Goal: Complete application form

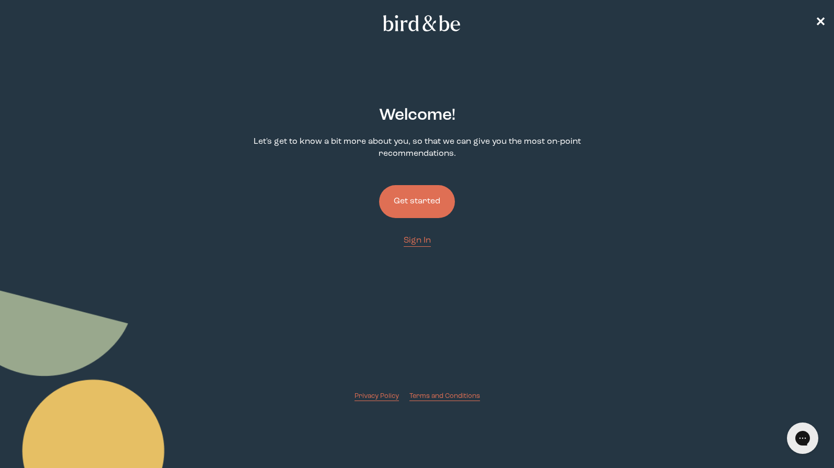
click at [413, 206] on button "Get started" at bounding box center [417, 201] width 76 height 33
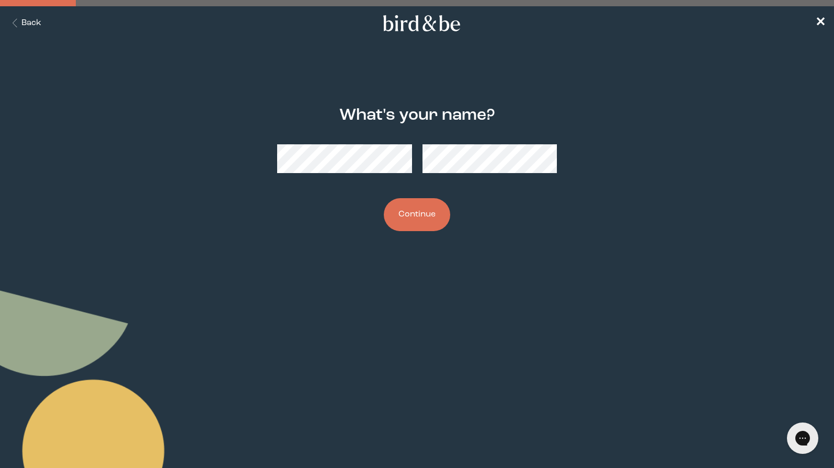
click at [401, 196] on div "What's your name? Continue" at bounding box center [417, 169] width 401 height 158
click at [405, 207] on button "Continue" at bounding box center [417, 214] width 66 height 33
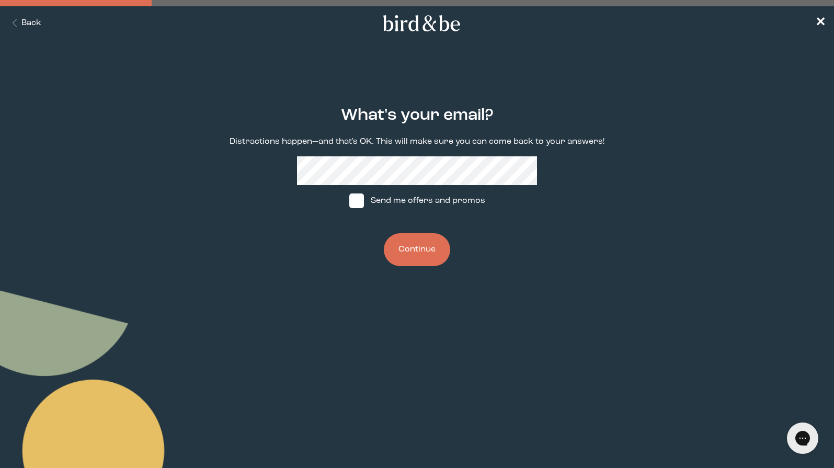
click at [412, 242] on button "Continue" at bounding box center [417, 249] width 66 height 33
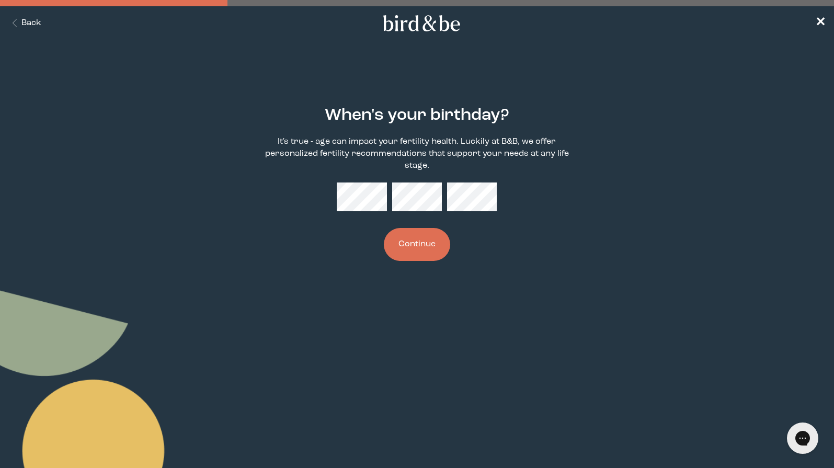
click at [409, 243] on button "Continue" at bounding box center [417, 244] width 66 height 33
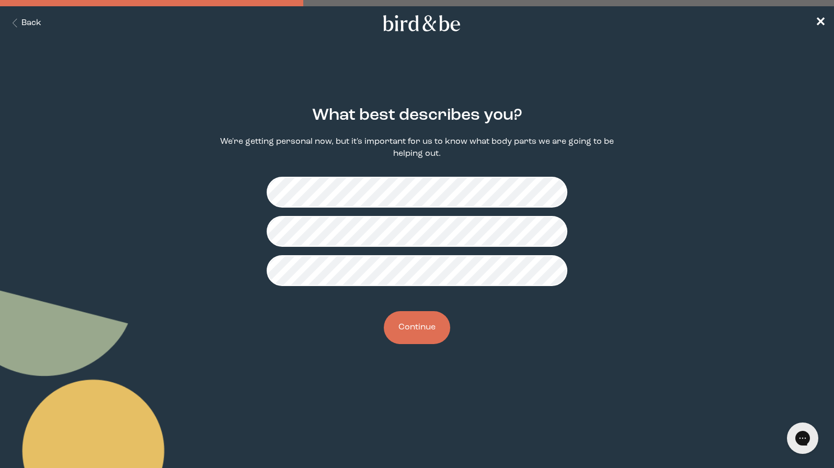
click at [427, 325] on button "Continue" at bounding box center [417, 327] width 66 height 33
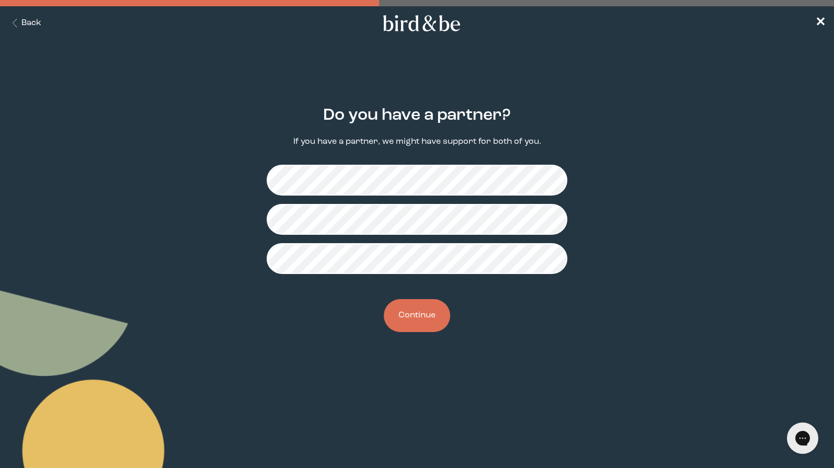
click at [428, 313] on button "Continue" at bounding box center [417, 315] width 66 height 33
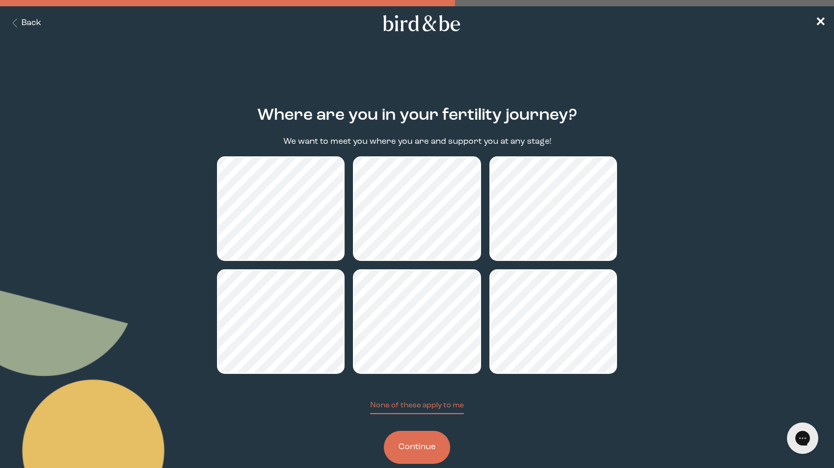
click at [414, 456] on button "Continue" at bounding box center [417, 447] width 66 height 33
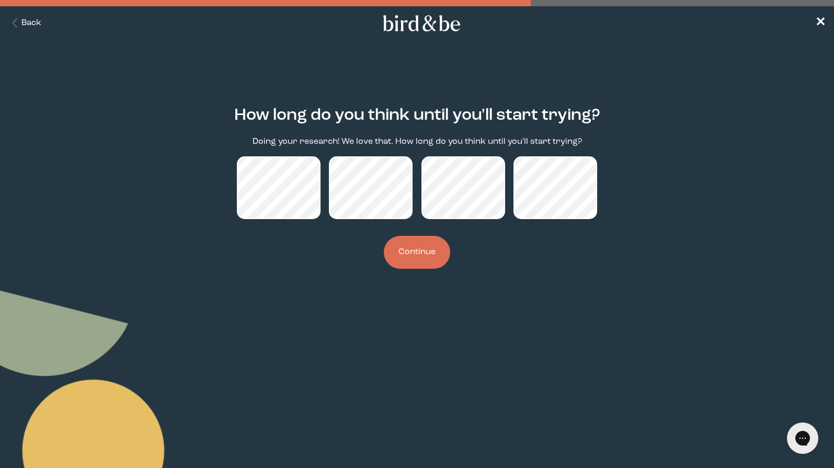
click at [398, 248] on button "Continue" at bounding box center [417, 252] width 66 height 33
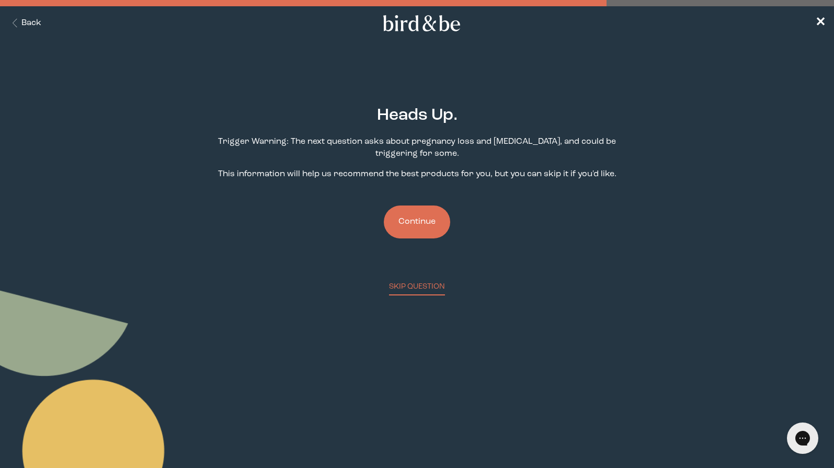
click at [429, 224] on button "Continue" at bounding box center [417, 222] width 66 height 33
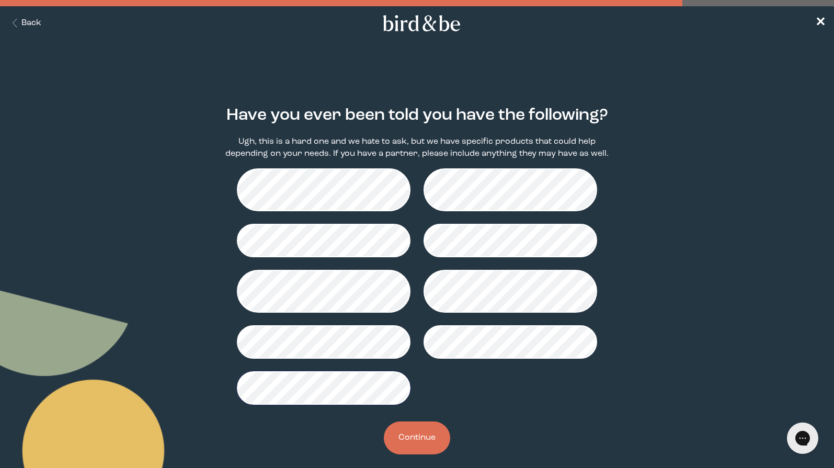
click at [410, 439] on button "Continue" at bounding box center [417, 438] width 66 height 33
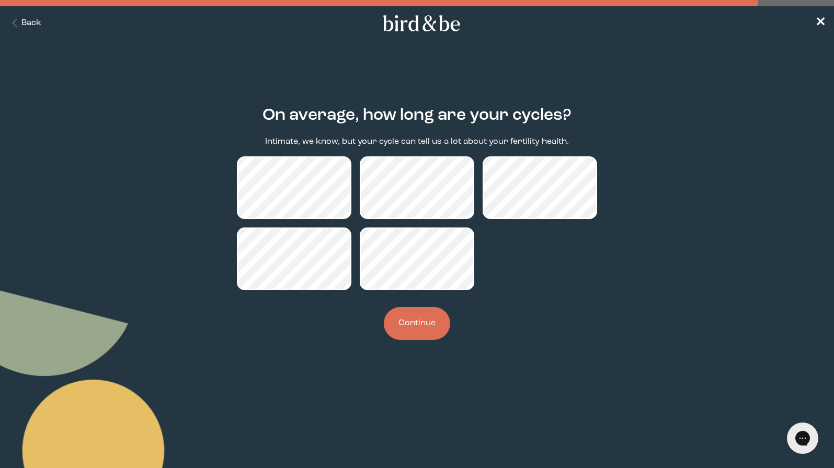
click at [415, 324] on button "Continue" at bounding box center [417, 323] width 66 height 33
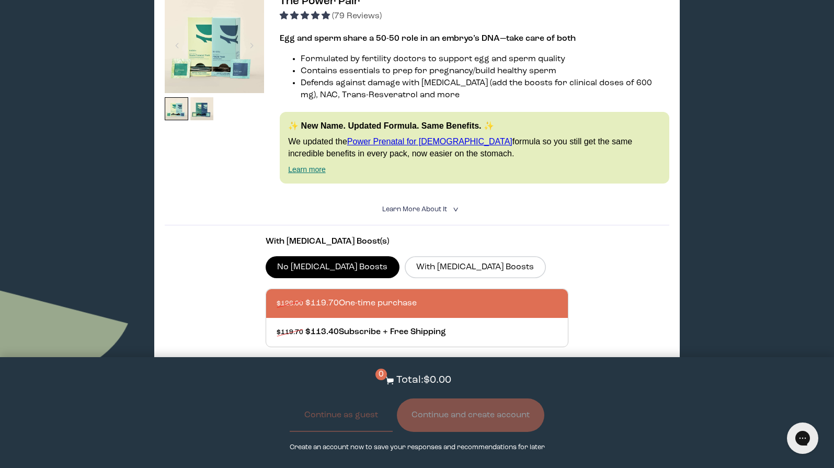
scroll to position [201, 0]
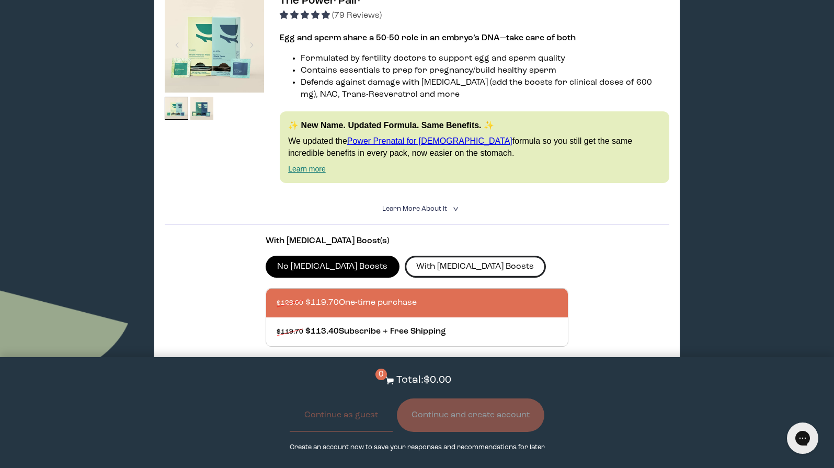
click at [441, 263] on label "With [MEDICAL_DATA] Boosts" at bounding box center [475, 267] width 141 height 22
click at [0, 0] on input "With [MEDICAL_DATA] Boosts" at bounding box center [0, 0] width 0 height 0
click at [321, 271] on label "No [MEDICAL_DATA] Boosts" at bounding box center [333, 267] width 134 height 22
click at [0, 0] on input "No [MEDICAL_DATA] Boosts" at bounding box center [0, 0] width 0 height 0
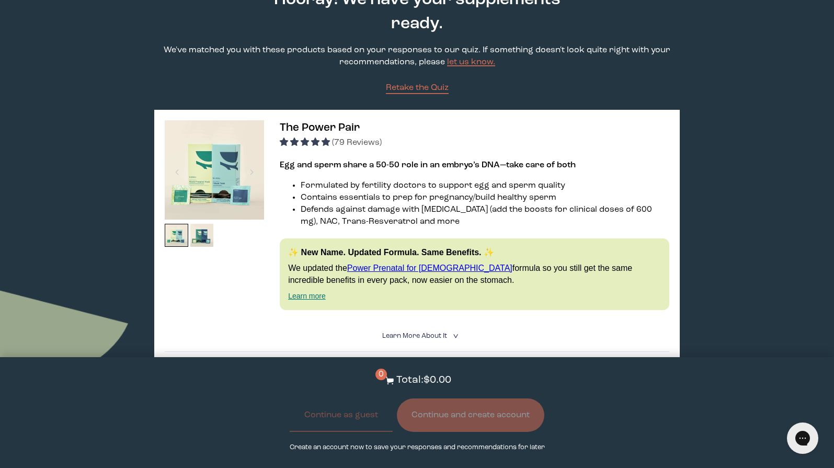
scroll to position [0, 0]
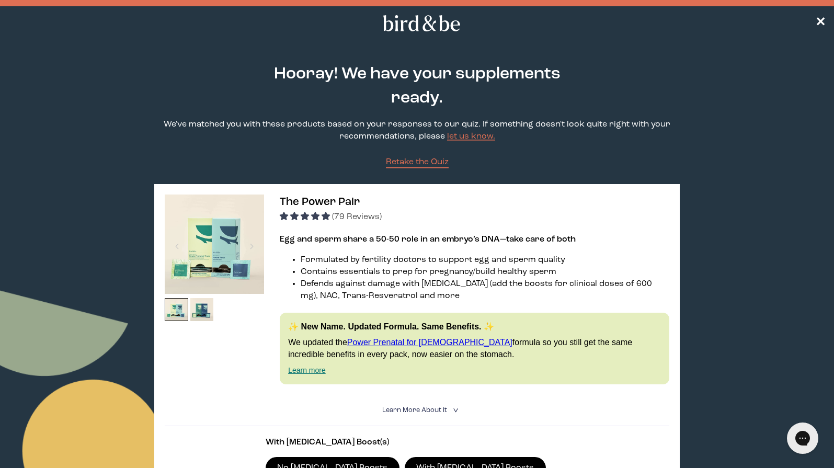
click at [424, 345] on link "Power Prenatal for [DEMOGRAPHIC_DATA]" at bounding box center [429, 342] width 165 height 9
